Goal: Information Seeking & Learning: Learn about a topic

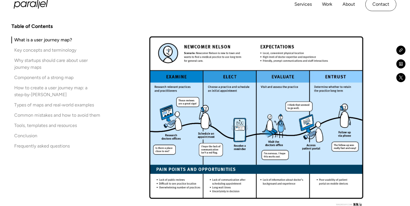
scroll to position [662, 0]
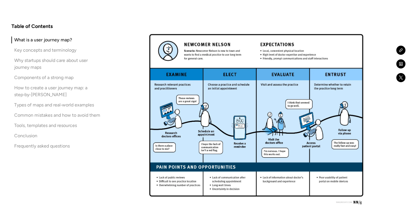
click at [209, 102] on img at bounding box center [256, 117] width 232 height 186
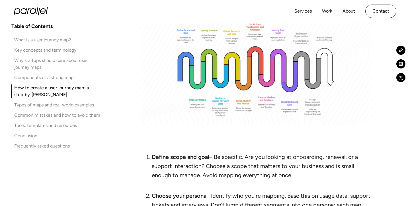
scroll to position [2259, 0]
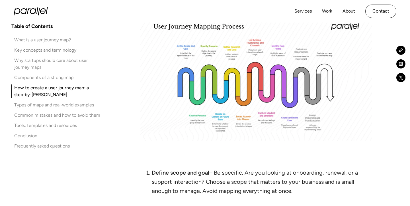
drag, startPoint x: 259, startPoint y: 168, endPoint x: 132, endPoint y: 158, distance: 126.8
copy ol "Loremi dolor sit amet – Co adipisci. Eli sed doeiusm te incididunt, utlabor, et…"
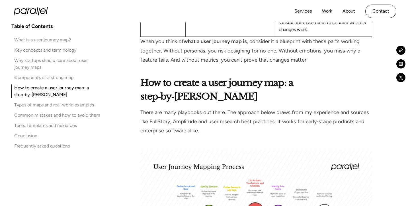
scroll to position [2118, 0]
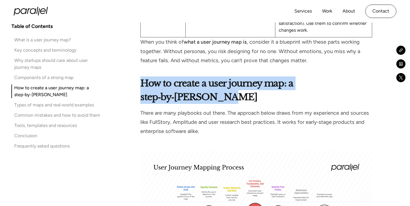
drag, startPoint x: 198, startPoint y: 100, endPoint x: 131, endPoint y: 83, distance: 68.7
copy strong "How to create a user journey map: a step‑by‑[PERSON_NAME]"
drag, startPoint x: 131, startPoint y: 83, endPoint x: 356, endPoint y: 69, distance: 224.9
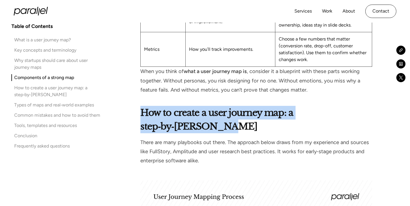
scroll to position [2080, 0]
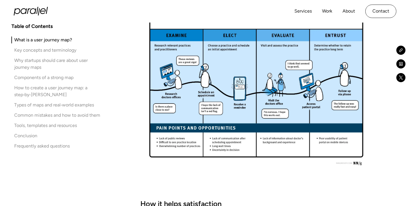
scroll to position [700, 0]
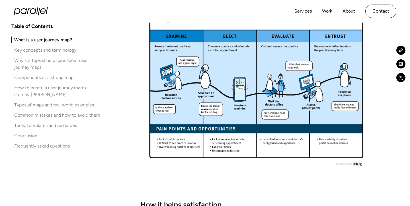
click at [255, 115] on img at bounding box center [256, 79] width 232 height 186
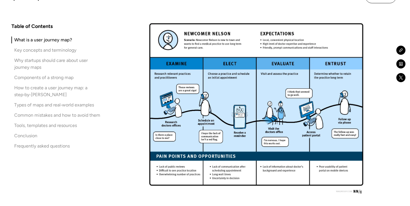
click at [249, 118] on img at bounding box center [256, 106] width 232 height 186
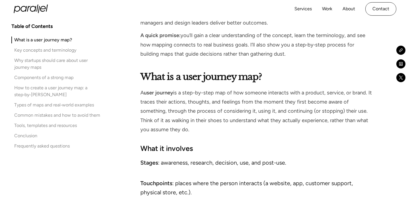
scroll to position [441, 0]
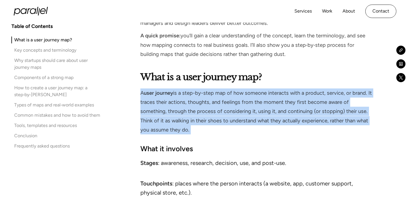
drag, startPoint x: 214, startPoint y: 138, endPoint x: 134, endPoint y: 87, distance: 95.0
copy p "A user journey is a step-by-step map of how someone interacts with a product, s…"
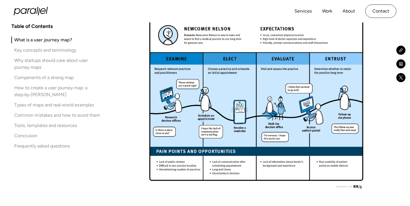
scroll to position [673, 0]
